Goal: Information Seeking & Learning: Stay updated

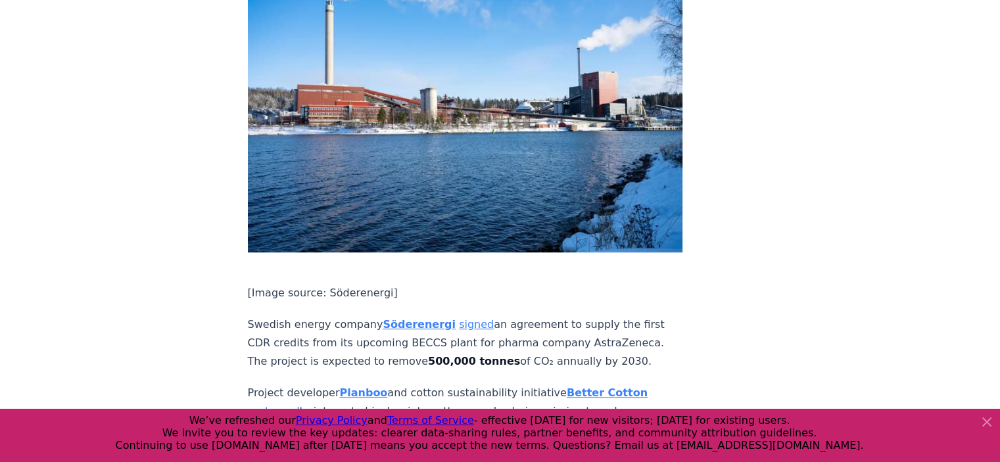
scroll to position [921, 0]
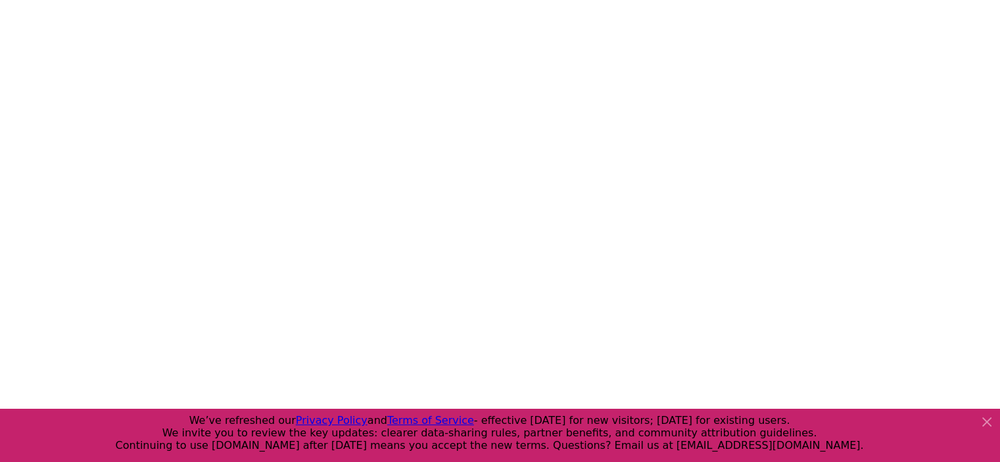
scroll to position [234, 0]
